Goal: Transaction & Acquisition: Obtain resource

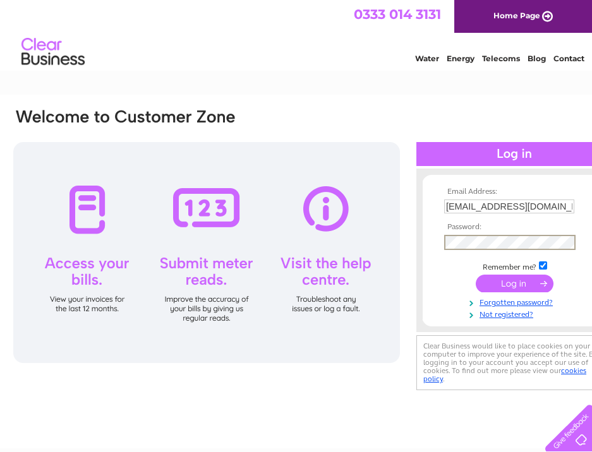
click at [496, 284] on input "submit" at bounding box center [514, 284] width 78 height 18
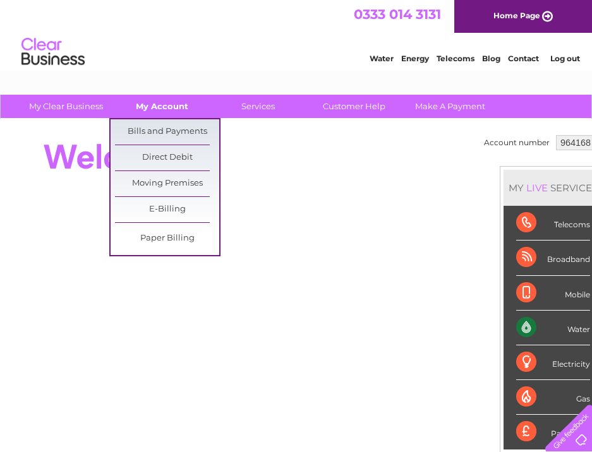
click at [153, 103] on link "My Account" at bounding box center [162, 106] width 104 height 23
click at [153, 126] on link "Bills and Payments" at bounding box center [167, 131] width 104 height 25
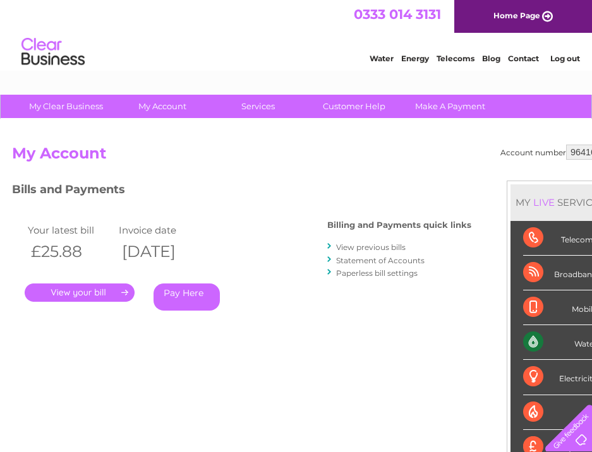
click at [71, 297] on link "." at bounding box center [80, 293] width 110 height 18
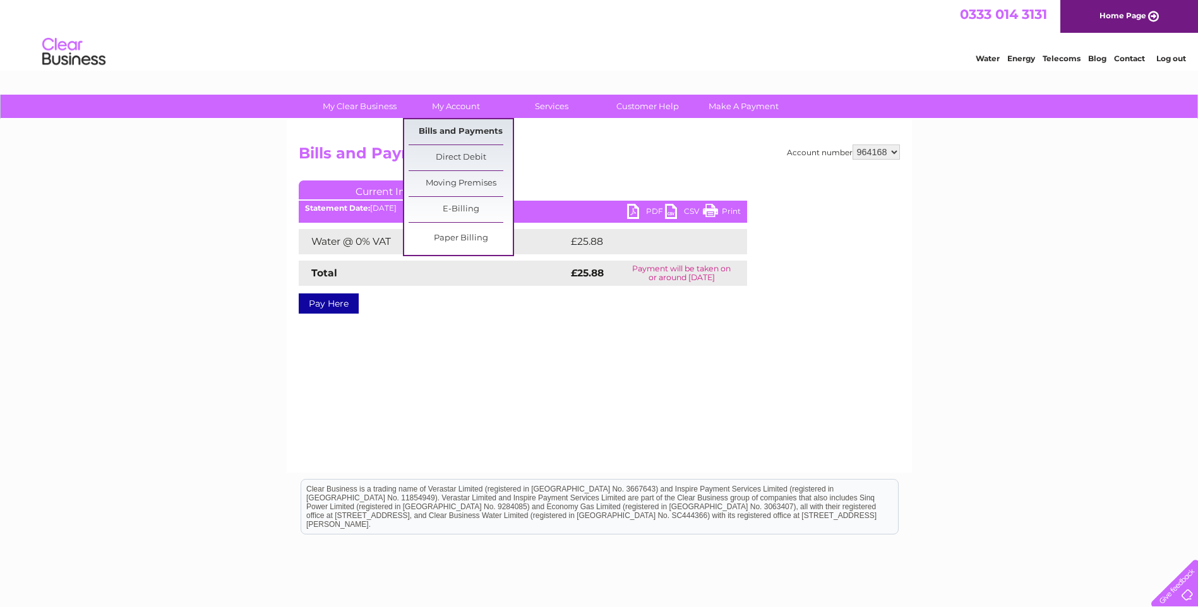
click at [450, 133] on link "Bills and Payments" at bounding box center [461, 131] width 104 height 25
click at [435, 133] on link "Bills and Payments" at bounding box center [461, 131] width 104 height 25
click at [427, 133] on link "Bills and Payments" at bounding box center [461, 131] width 104 height 25
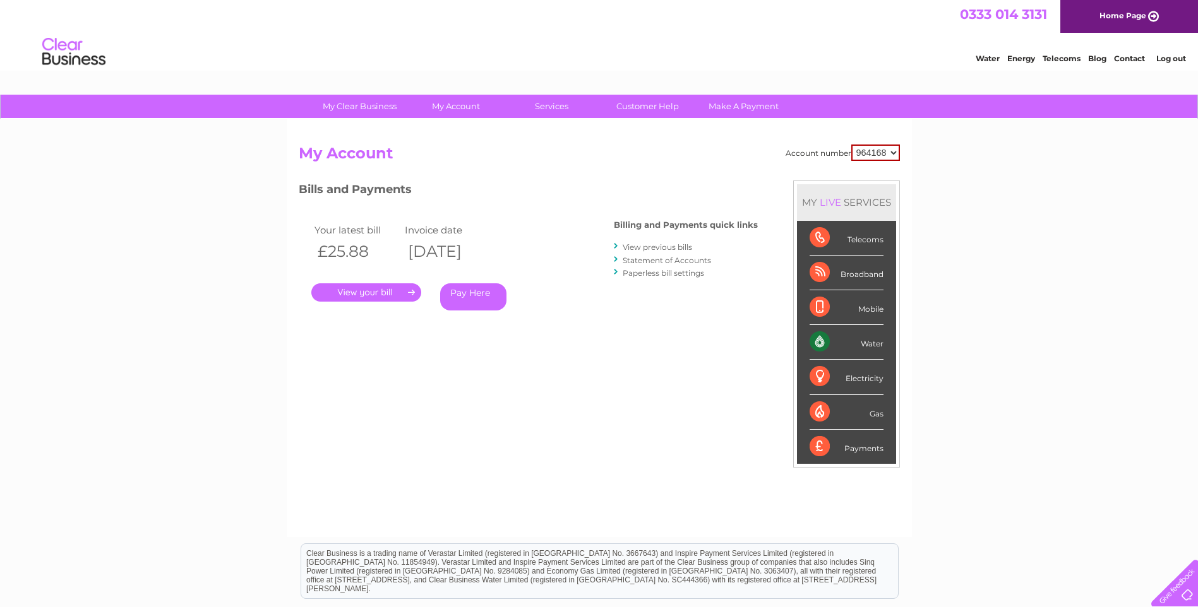
click at [661, 249] on link "View previous bills" at bounding box center [657, 246] width 69 height 9
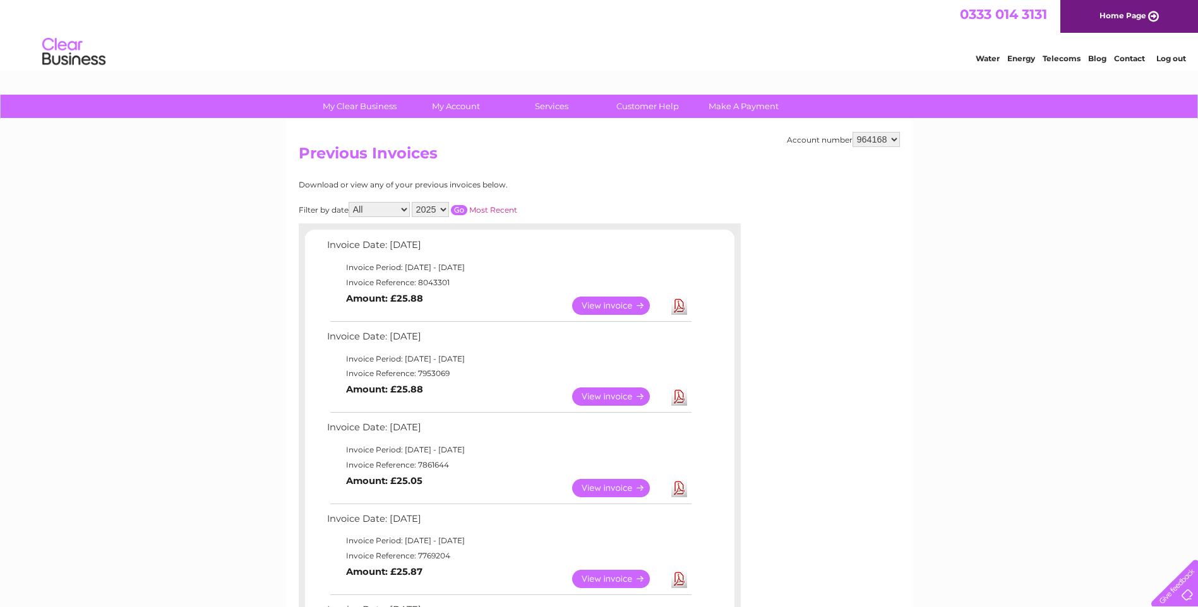
click at [603, 393] on link "View" at bounding box center [618, 397] width 93 height 18
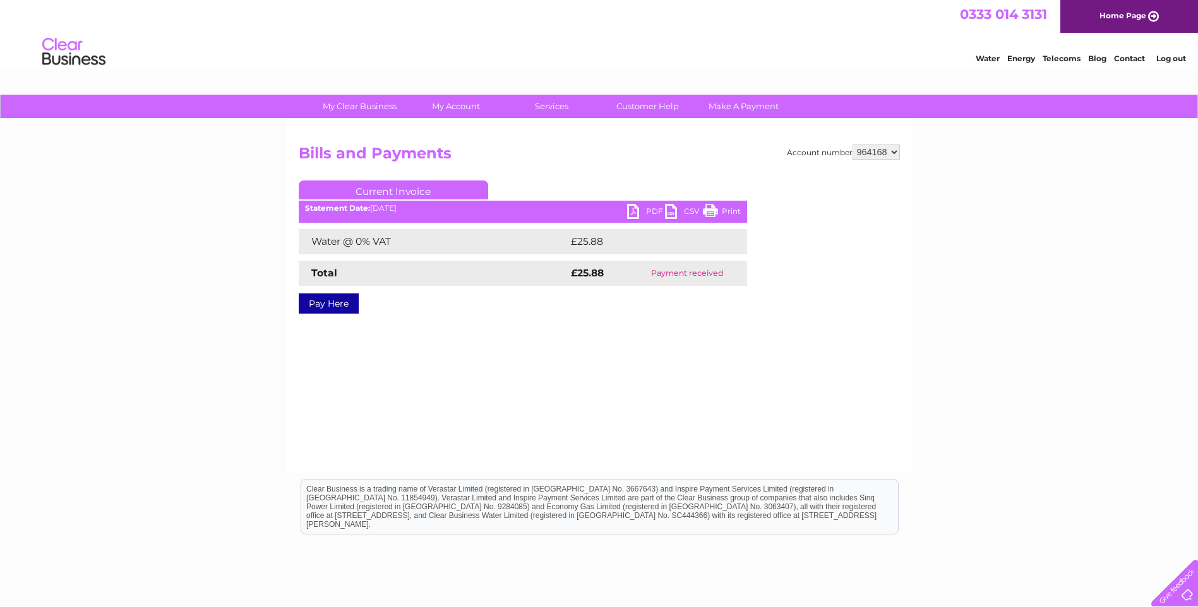
click at [638, 208] on link "PDF" at bounding box center [646, 213] width 38 height 18
click at [633, 208] on link "PDF" at bounding box center [646, 213] width 38 height 18
